Goal: Task Accomplishment & Management: Manage account settings

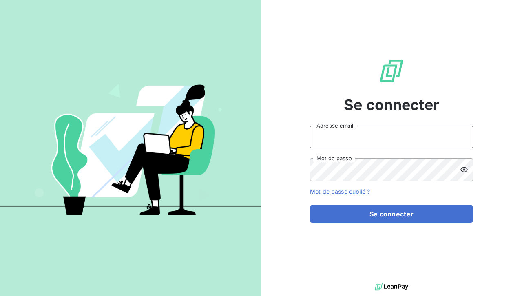
click at [378, 136] on input "Adresse email" at bounding box center [391, 137] width 163 height 23
click at [310, 206] on button "Se connecter" at bounding box center [391, 214] width 163 height 17
type input "[EMAIL_ADDRESS][DOMAIN_NAME]"
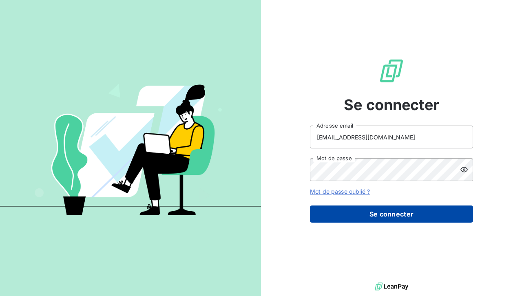
click at [375, 213] on button "Se connecter" at bounding box center [391, 214] width 163 height 17
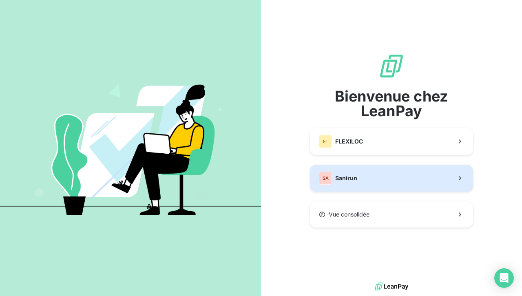
click at [356, 178] on span "Sanirun" at bounding box center [346, 178] width 22 height 8
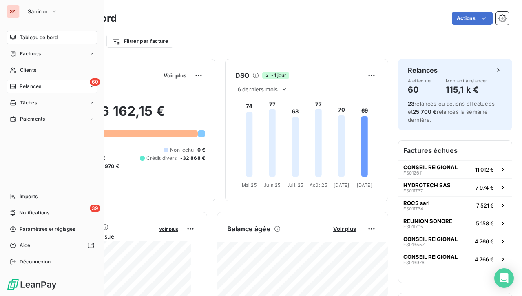
click at [20, 83] on span "Relances" at bounding box center [31, 86] width 22 height 7
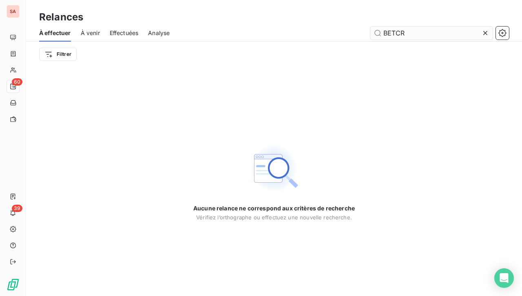
drag, startPoint x: 417, startPoint y: 34, endPoint x: 371, endPoint y: 39, distance: 46.0
click at [372, 39] on div "À effectuer À venir Effectuées Analyse BETCR" at bounding box center [274, 32] width 496 height 17
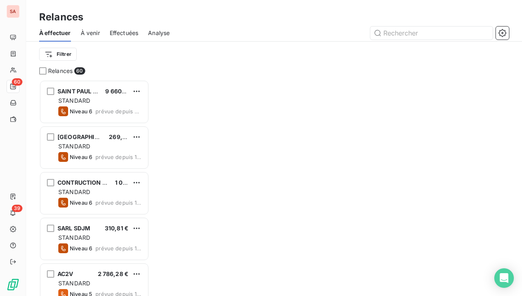
scroll to position [210, 104]
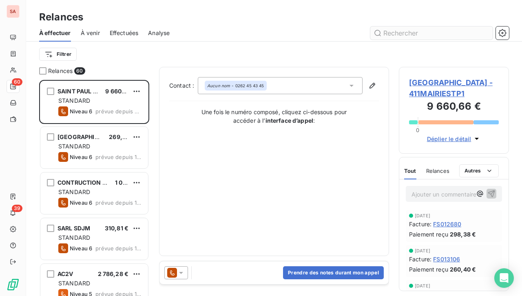
click at [424, 33] on input "text" at bounding box center [431, 33] width 122 height 13
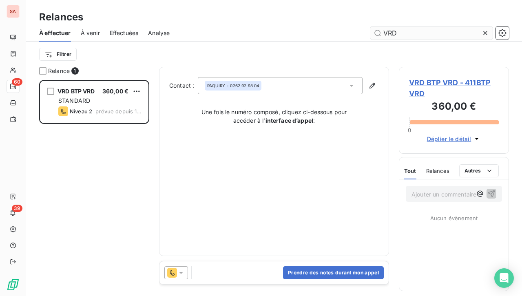
scroll to position [210, 104]
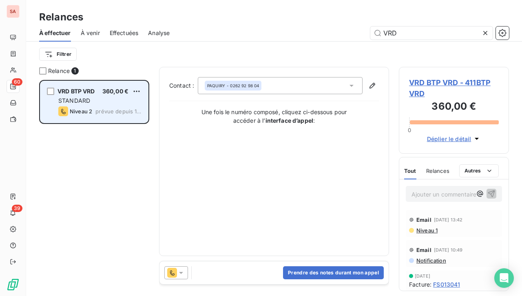
type input "VRD"
click at [92, 97] on div "STANDARD" at bounding box center [99, 101] width 83 height 8
click at [89, 107] on div "Niveau 2" at bounding box center [75, 111] width 34 height 10
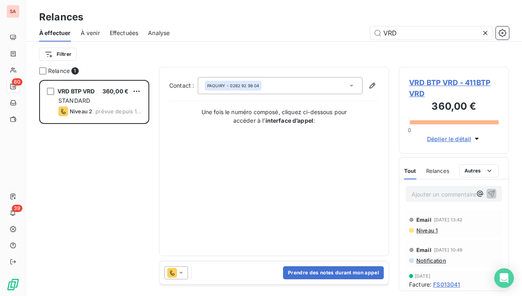
click at [435, 84] on span "VRD BTP VRD - 411BTP VRD" at bounding box center [454, 88] width 90 height 22
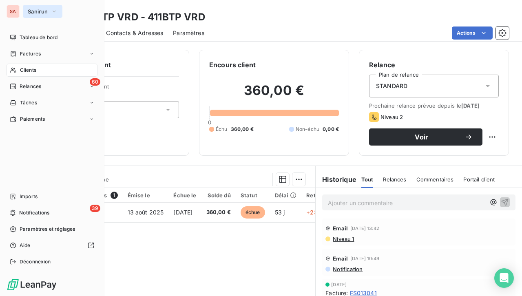
click at [52, 8] on icon "button" at bounding box center [54, 11] width 7 height 8
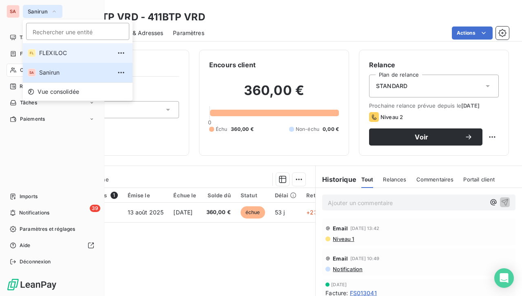
click at [62, 49] on li "FL FLEXILOC" at bounding box center [78, 53] width 110 height 20
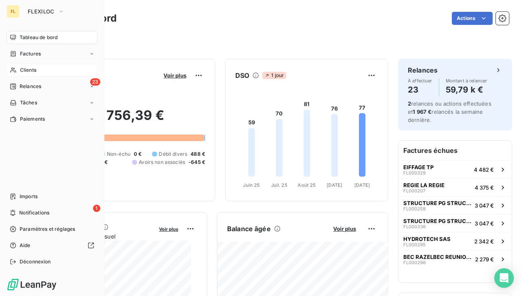
click at [53, 71] on div "Clients" at bounding box center [52, 70] width 91 height 13
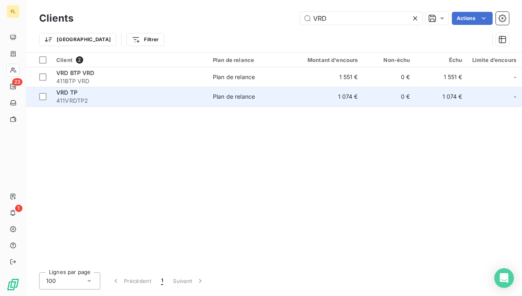
type input "VRD"
click at [99, 93] on div "VRD TP" at bounding box center [129, 93] width 147 height 8
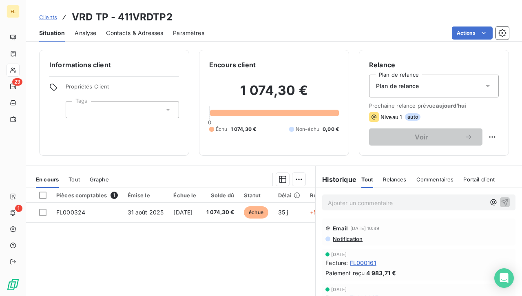
click at [134, 34] on span "Contacts & Adresses" at bounding box center [134, 33] width 57 height 8
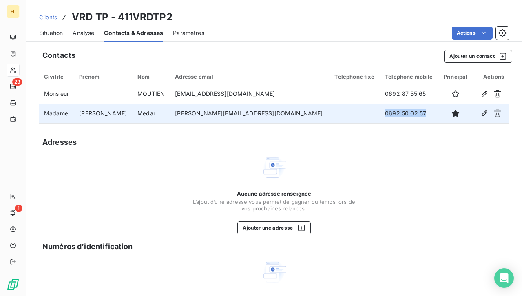
drag, startPoint x: 392, startPoint y: 113, endPoint x: 348, endPoint y: 121, distance: 44.7
click at [380, 121] on td "0692 50 02 57" at bounding box center [409, 114] width 58 height 20
copy td "0692 50 02 57"
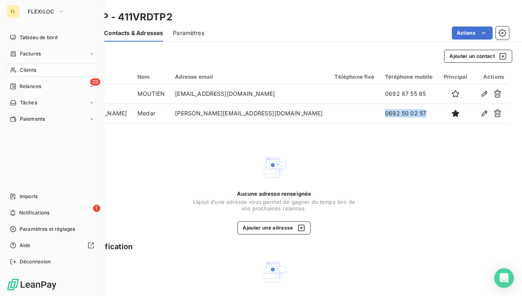
click at [40, 69] on div "Clients" at bounding box center [52, 70] width 91 height 13
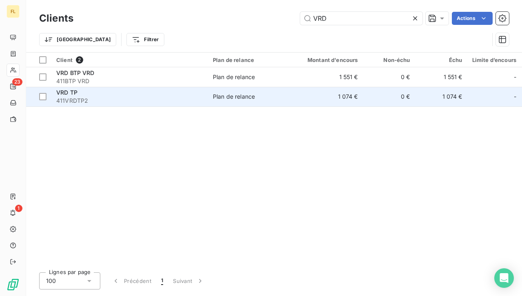
click at [95, 98] on span "411VRDTP2" at bounding box center [129, 101] width 147 height 8
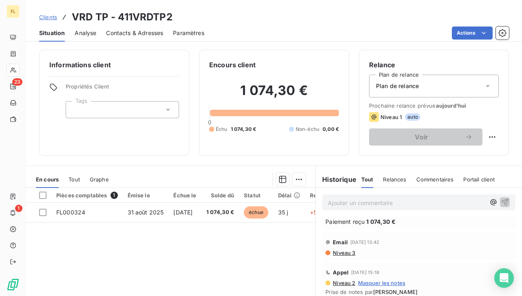
scroll to position [46, 0]
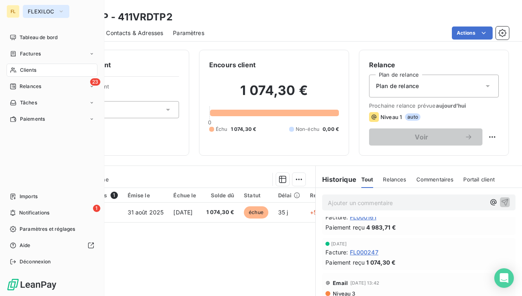
click at [37, 11] on span "FLEXILOC" at bounding box center [41, 11] width 27 height 7
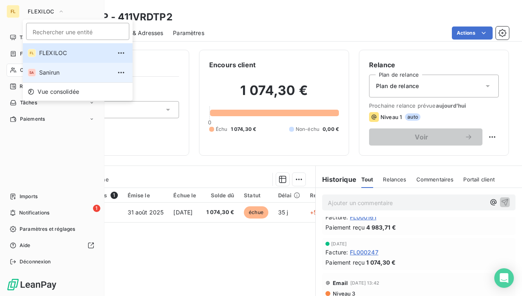
click at [64, 71] on span "Sanirun" at bounding box center [75, 73] width 72 height 8
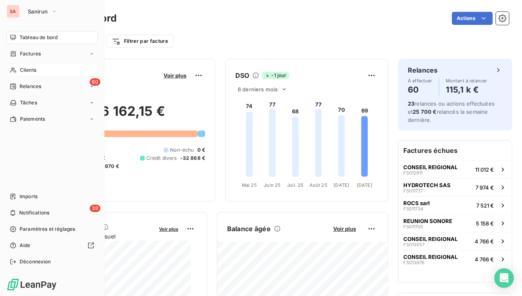
click at [28, 68] on span "Clients" at bounding box center [28, 69] width 16 height 7
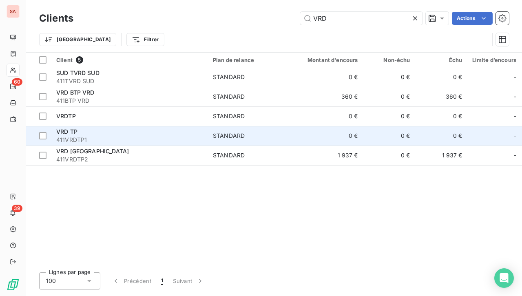
click at [128, 137] on span "411VRDTP1" at bounding box center [129, 140] width 147 height 8
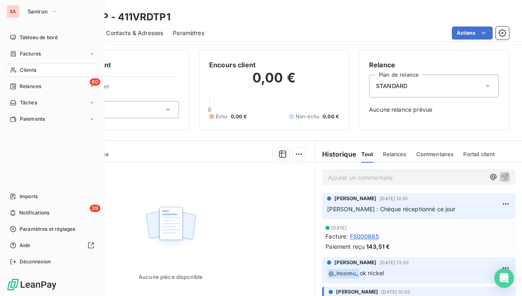
click at [36, 71] on span "Clients" at bounding box center [28, 69] width 16 height 7
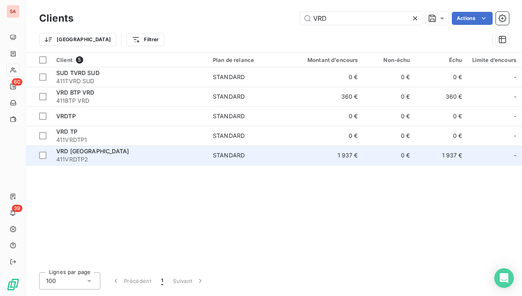
click at [106, 156] on span "411VRDTP2" at bounding box center [129, 159] width 147 height 8
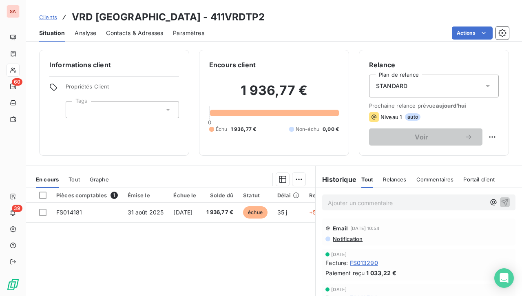
click at [135, 35] on span "Contacts & Adresses" at bounding box center [134, 33] width 57 height 8
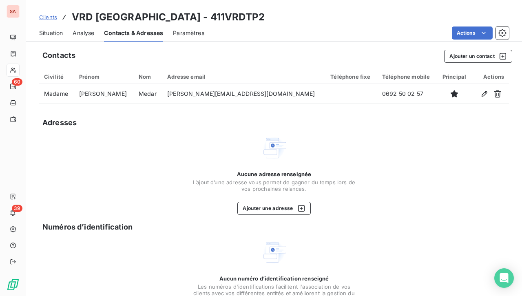
click at [51, 30] on span "Situation" at bounding box center [51, 33] width 24 height 8
